Goal: Book appointment/travel/reservation

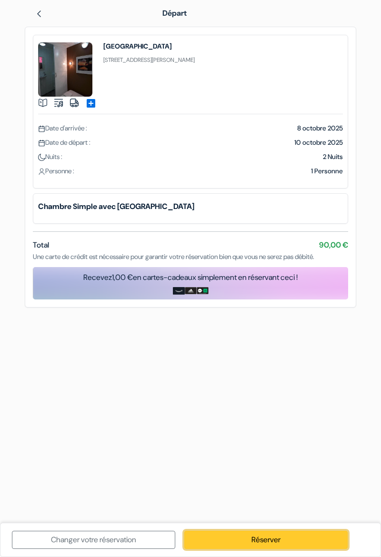
click at [266, 535] on link "Réserver" at bounding box center [265, 540] width 163 height 18
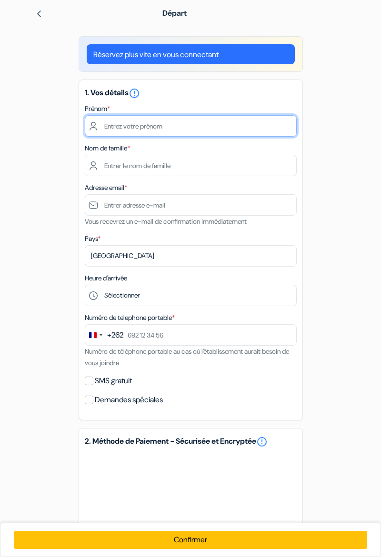
click at [176, 130] on input "text" at bounding box center [191, 125] width 212 height 21
type input "[DEMOGRAPHIC_DATA]"
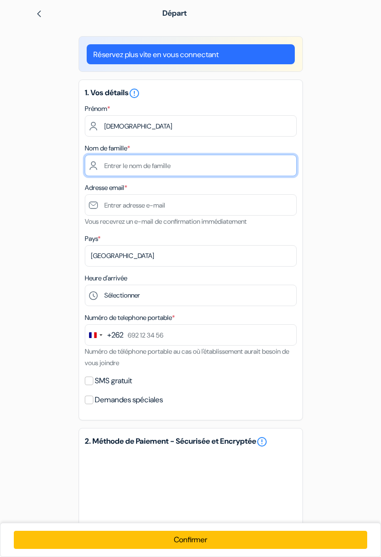
click at [154, 168] on input "text" at bounding box center [191, 165] width 212 height 21
type input "Kutz"
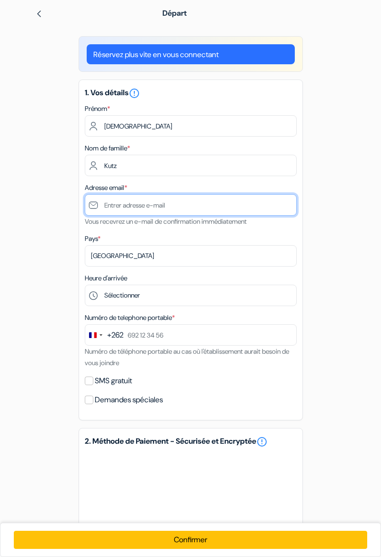
click at [166, 208] on input "text" at bounding box center [191, 204] width 212 height 21
type input "M"
type input "[EMAIL_ADDRESS][DOMAIN_NAME]"
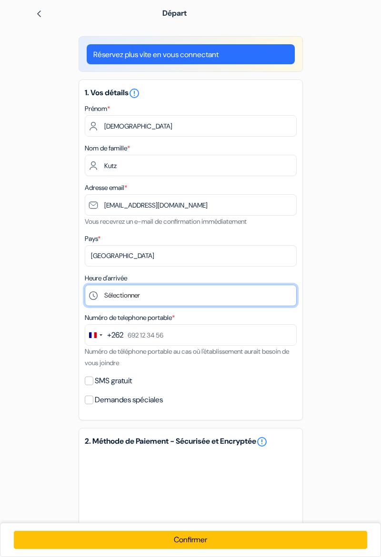
click at [208, 301] on select "Sélectionner 14:00 15:00 16:00 17:00 18:00 19:00 20:00 21:00 22:00 23:00 0:00" at bounding box center [191, 295] width 212 height 21
select select "19"
click at [85, 286] on select "Sélectionner 14:00 15:00 16:00 17:00 18:00 19:00 20:00 21:00 22:00 23:00 0:00" at bounding box center [191, 295] width 212 height 21
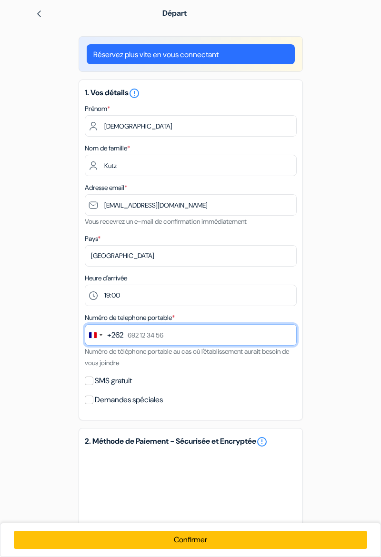
click at [129, 336] on input "text" at bounding box center [191, 334] width 212 height 21
click at [119, 339] on div "+262" at bounding box center [115, 334] width 16 height 11
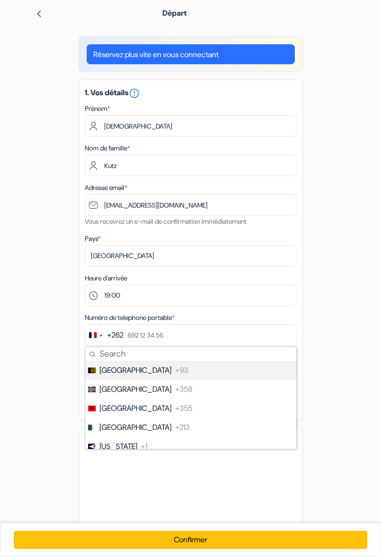
click at [119, 339] on div "+262" at bounding box center [115, 334] width 16 height 11
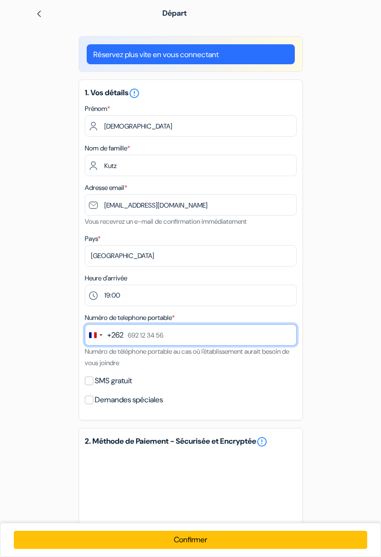
click at [131, 337] on input "text" at bounding box center [191, 334] width 212 height 21
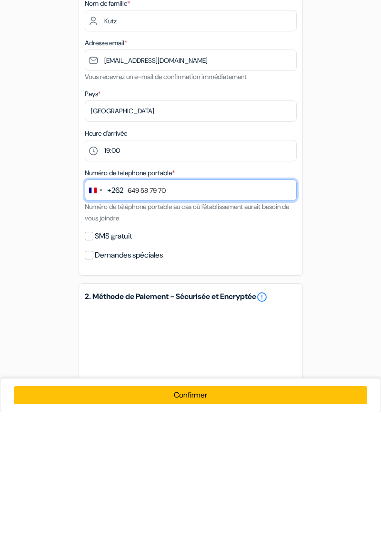
type input "649 58 79 70"
click at [90, 381] on input "SMS gratuit" at bounding box center [89, 380] width 9 height 9
checkbox input "true"
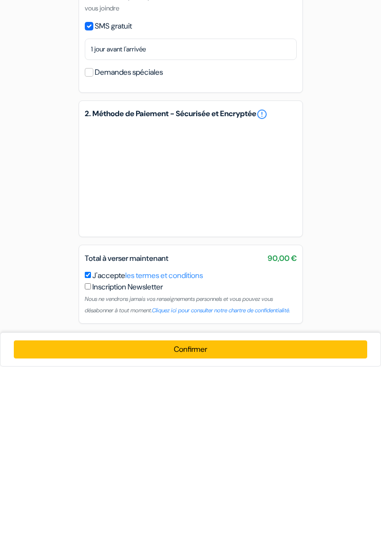
scroll to position [177, 0]
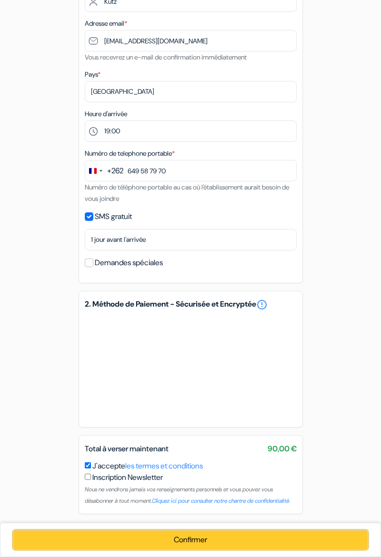
click at [187, 538] on button "Confirmer Loading..." at bounding box center [190, 540] width 353 height 18
